Goal: Task Accomplishment & Management: Understand process/instructions

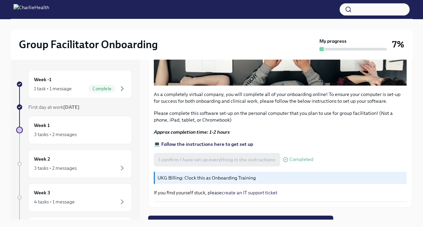
scroll to position [218, 0]
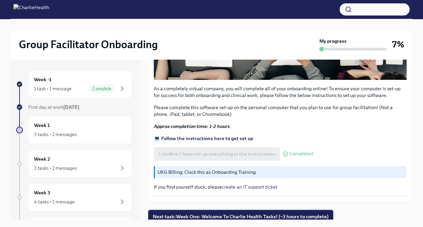
click at [303, 213] on span "Next task : Week One: Welcome To Charlie Health Tasks! (~3 hours to complete)" at bounding box center [241, 216] width 176 height 7
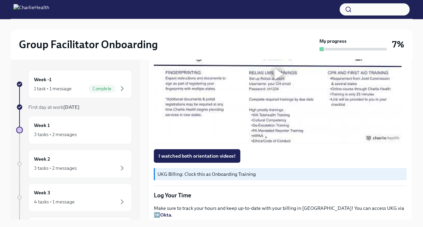
scroll to position [524, 0]
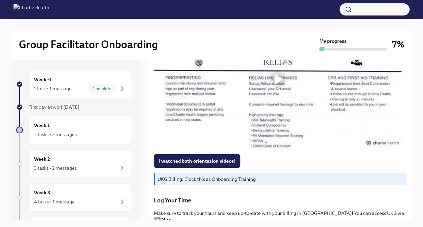
click at [273, 90] on div at bounding box center [278, 79] width 22 height 22
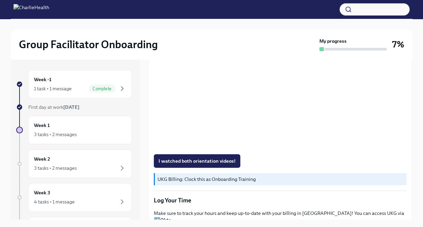
click at [266, 204] on p "Log Your Time" at bounding box center [280, 200] width 253 height 8
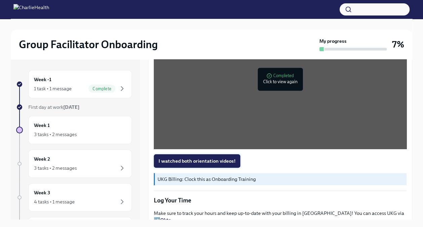
click at [214, 164] on span "I watched both orientation videos!" at bounding box center [197, 161] width 77 height 7
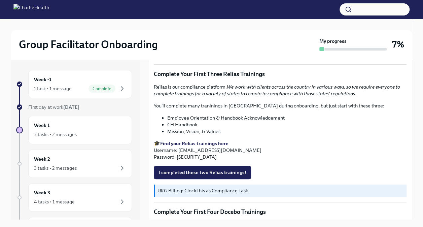
scroll to position [745, 0]
click at [176, 94] on p "Relias is our compliance platform. We work with clients across the country in v…" at bounding box center [280, 89] width 253 height 13
click at [184, 146] on strong "Find your Relias trainings here" at bounding box center [194, 143] width 68 height 6
click at [187, 160] on p "🎓 Find your Relias trainings here Username: [EMAIL_ADDRESS][DOMAIN_NAME] Passwo…" at bounding box center [280, 150] width 253 height 20
copy p "[EMAIL_ADDRESS][DOMAIN_NAME]"
